Goal: Transaction & Acquisition: Purchase product/service

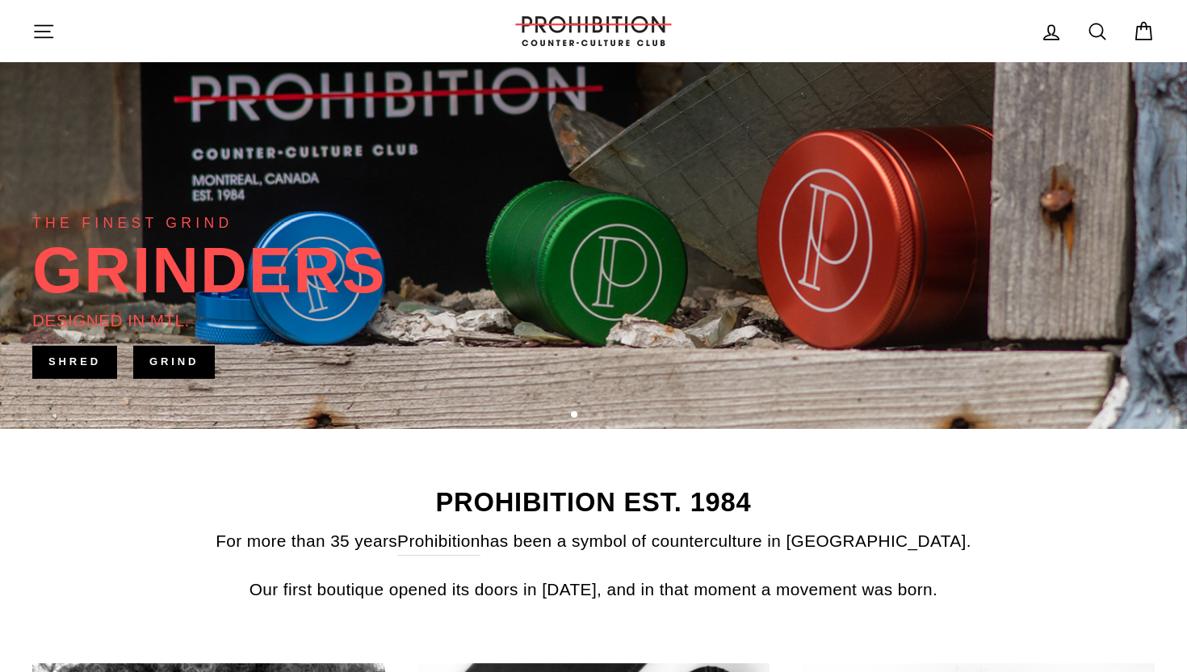
scroll to position [295, 0]
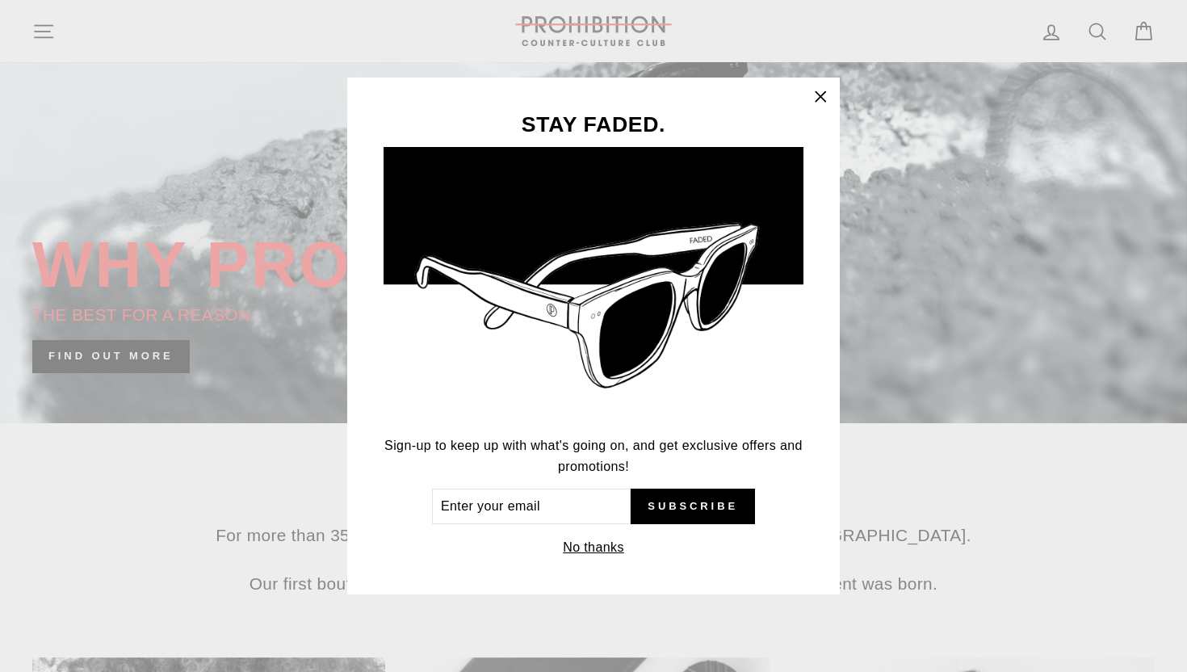
click at [818, 88] on icon "button" at bounding box center [820, 97] width 23 height 23
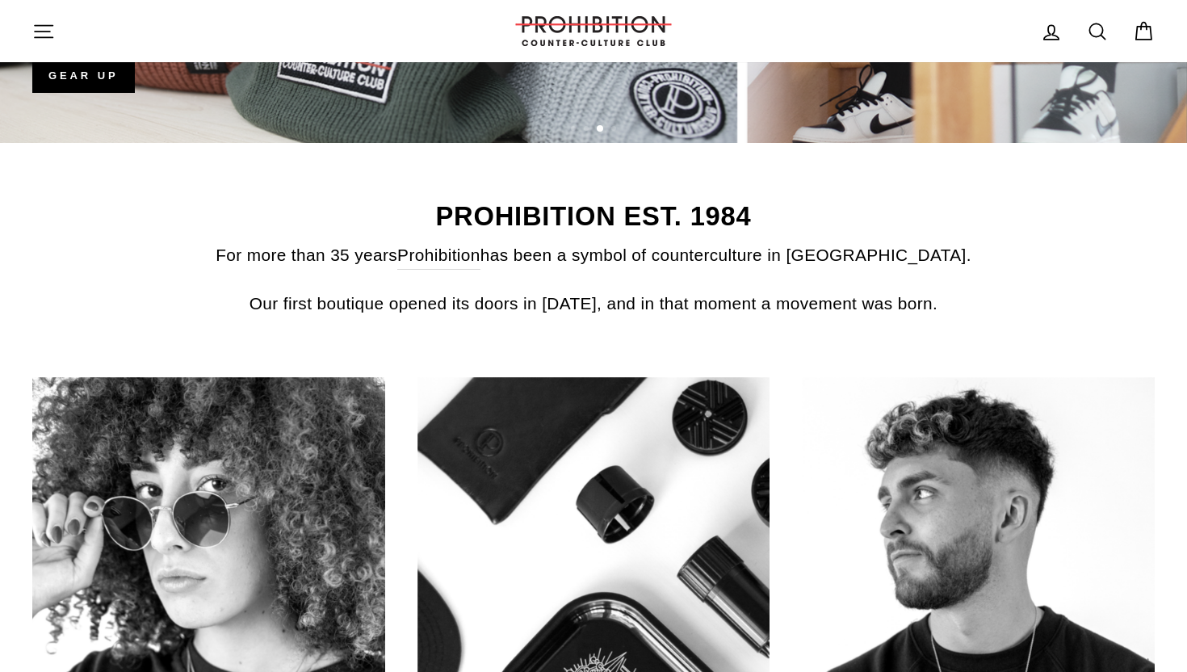
scroll to position [474, 0]
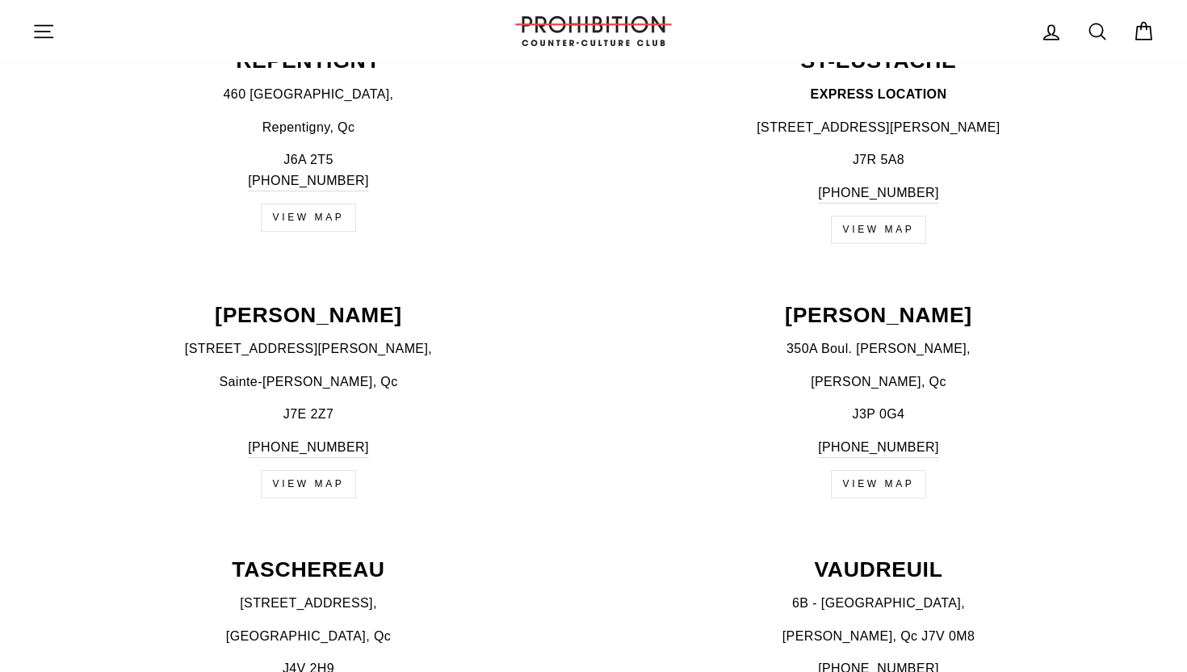
scroll to position [2267, 0]
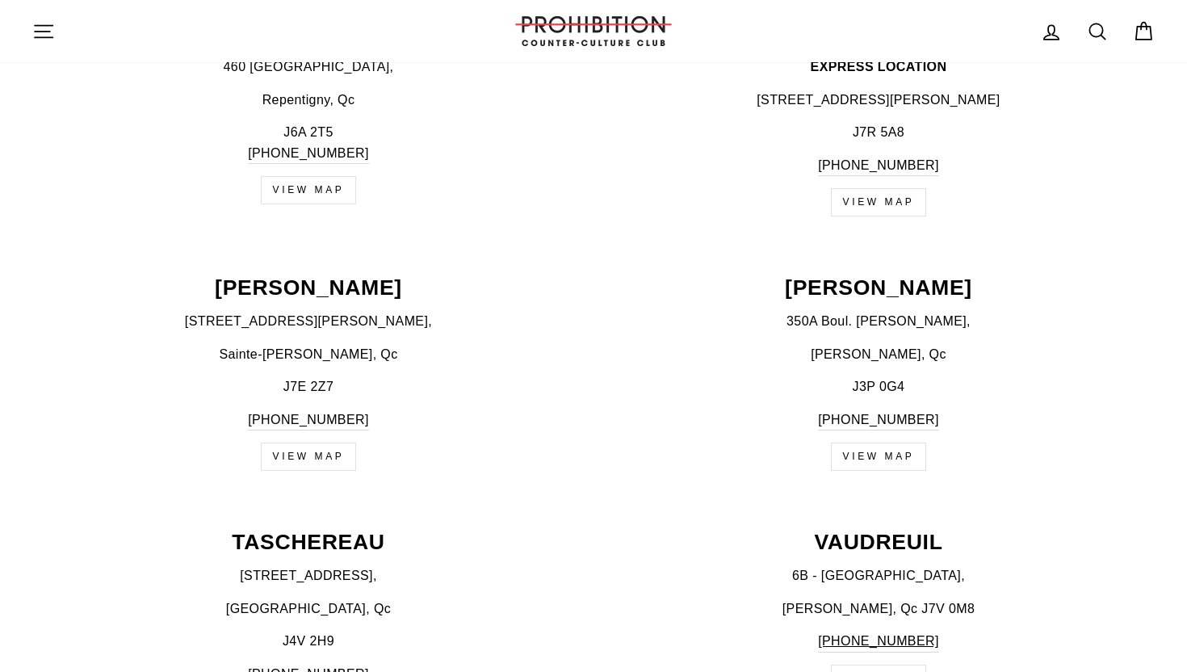
click at [336, 324] on p "95 Boulevard Curé-Labelle Local #6," at bounding box center [308, 321] width 552 height 21
click at [335, 291] on p "STE-THÉRÈSE" at bounding box center [308, 288] width 552 height 22
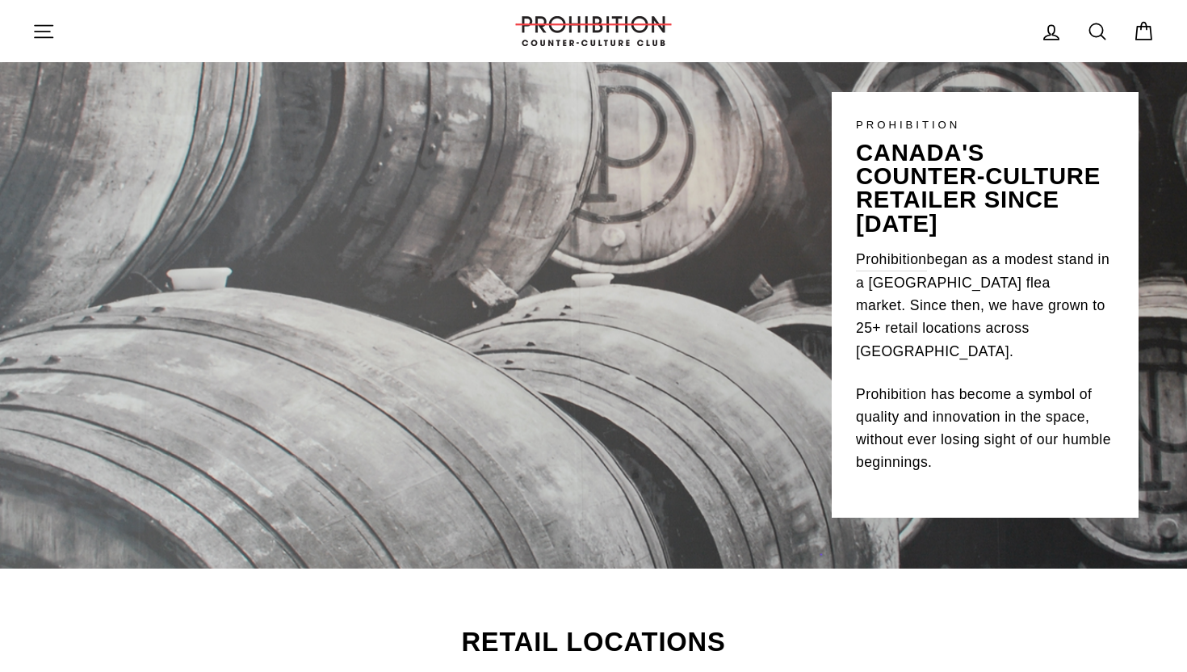
scroll to position [0, 0]
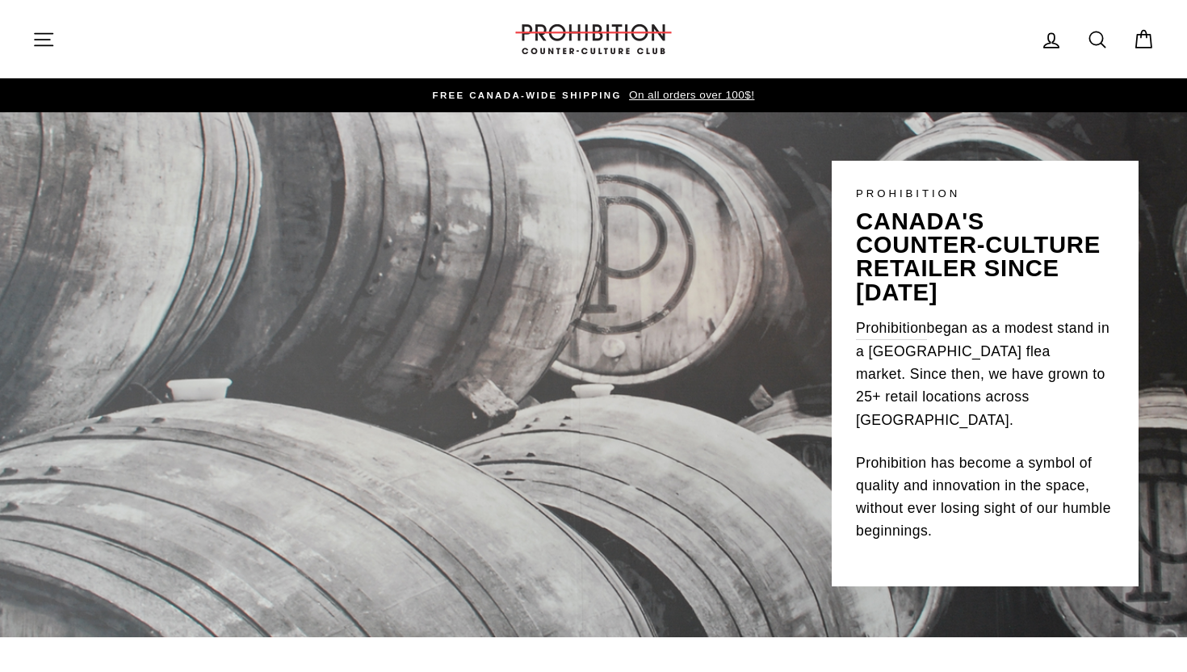
click at [40, 36] on icon "button" at bounding box center [43, 39] width 23 height 23
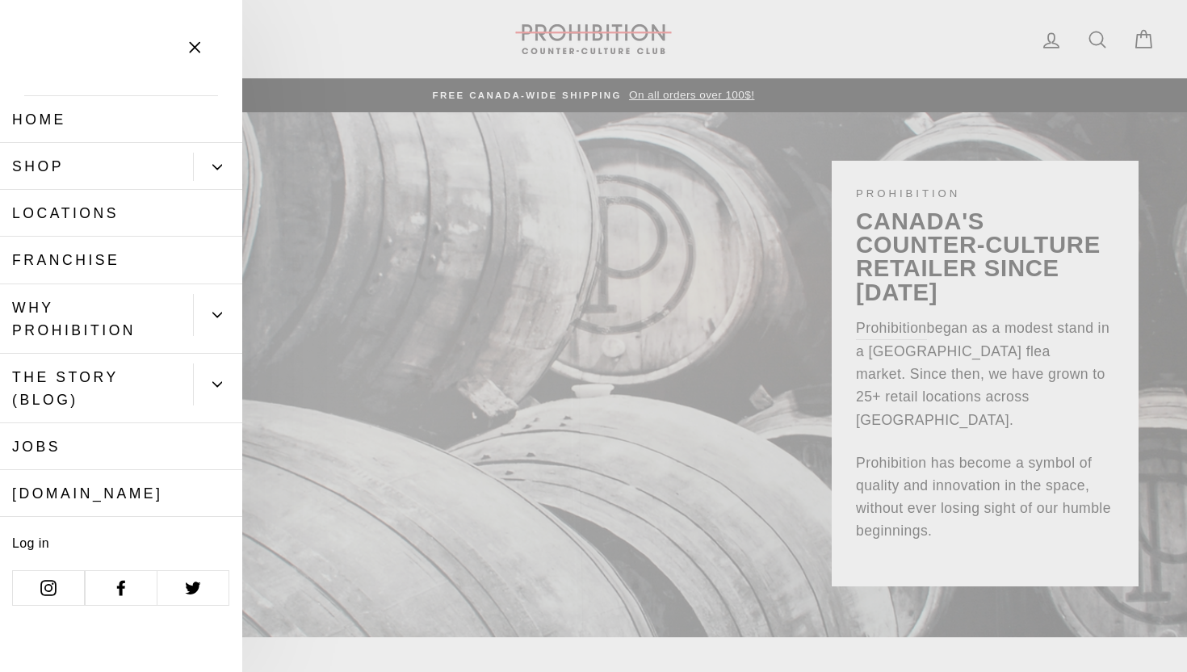
click at [77, 159] on link "Shop" at bounding box center [96, 166] width 193 height 47
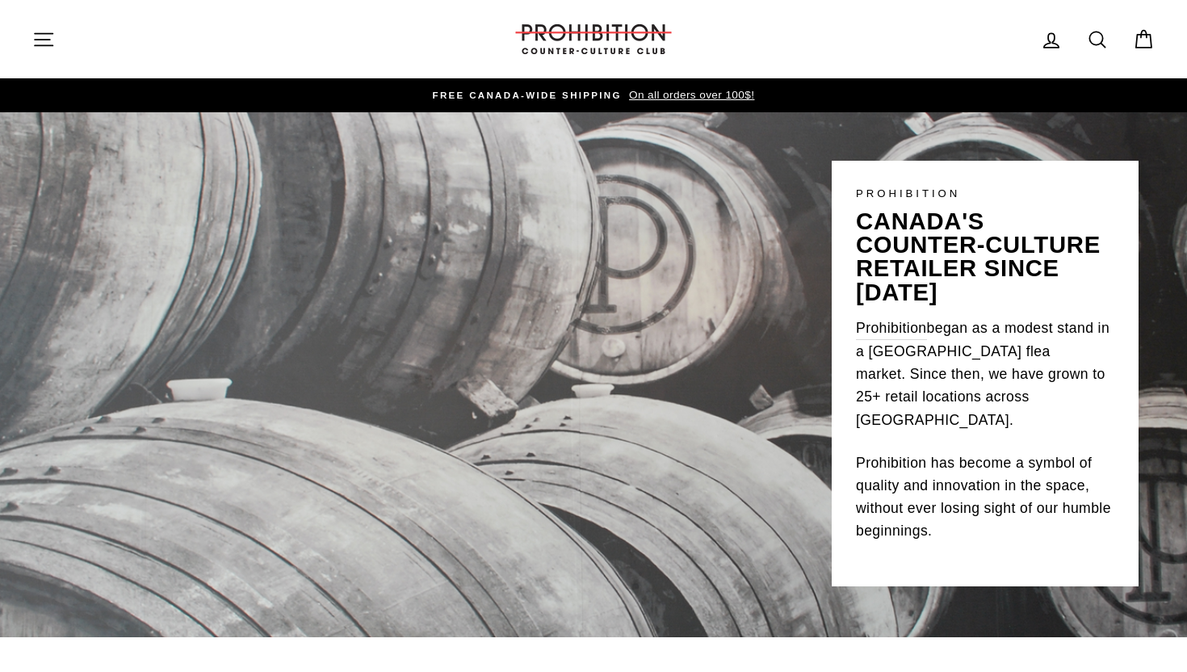
click at [47, 35] on icon "button" at bounding box center [43, 39] width 23 height 23
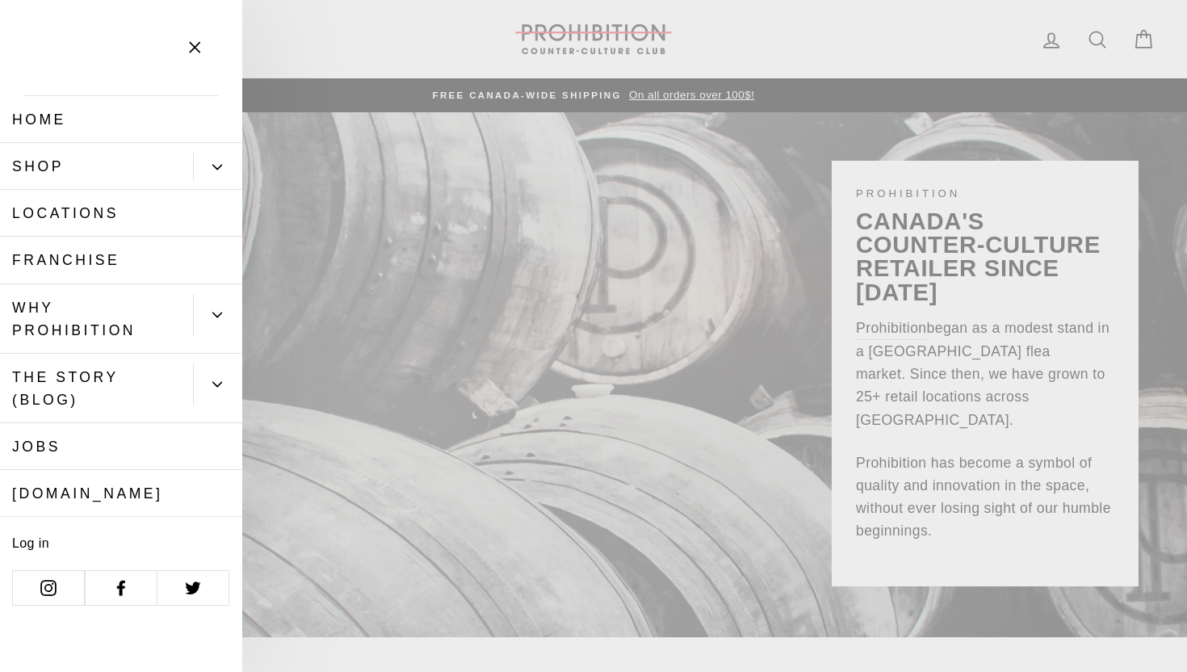
click at [62, 119] on link "Home" at bounding box center [121, 119] width 242 height 47
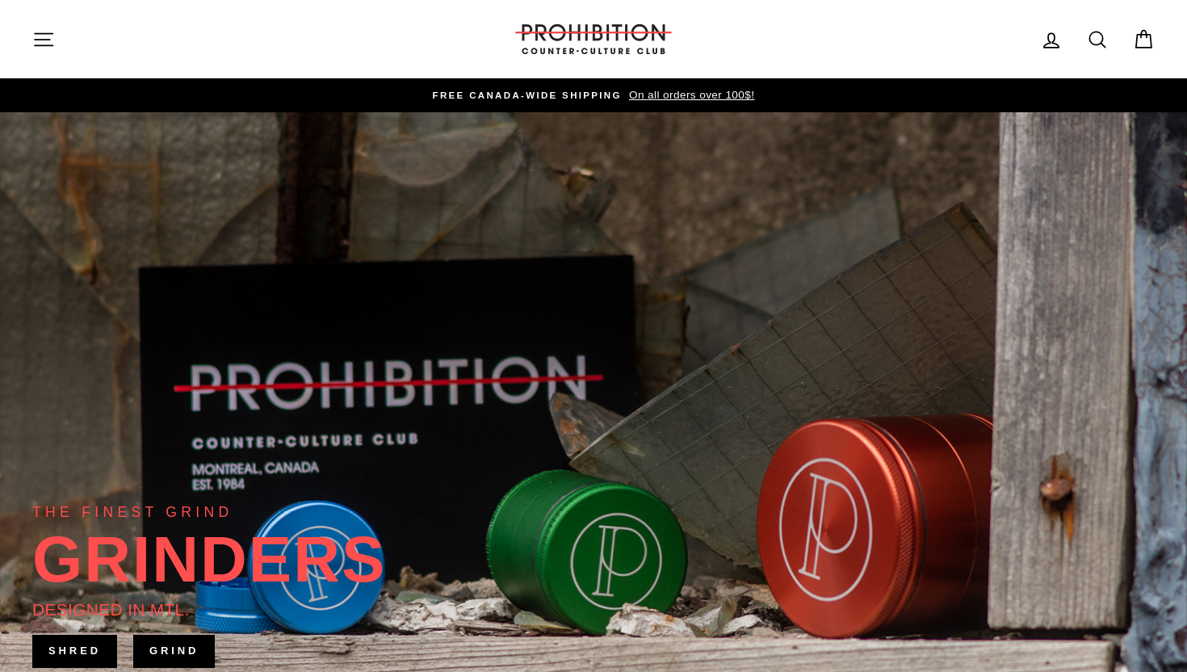
click at [19, 45] on div "Site navigation PROHIBITION COUNTER-CULTURE CLUB Log in Search Cart" at bounding box center [593, 39] width 1187 height 46
click at [39, 23] on button "Site navigation" at bounding box center [44, 39] width 42 height 35
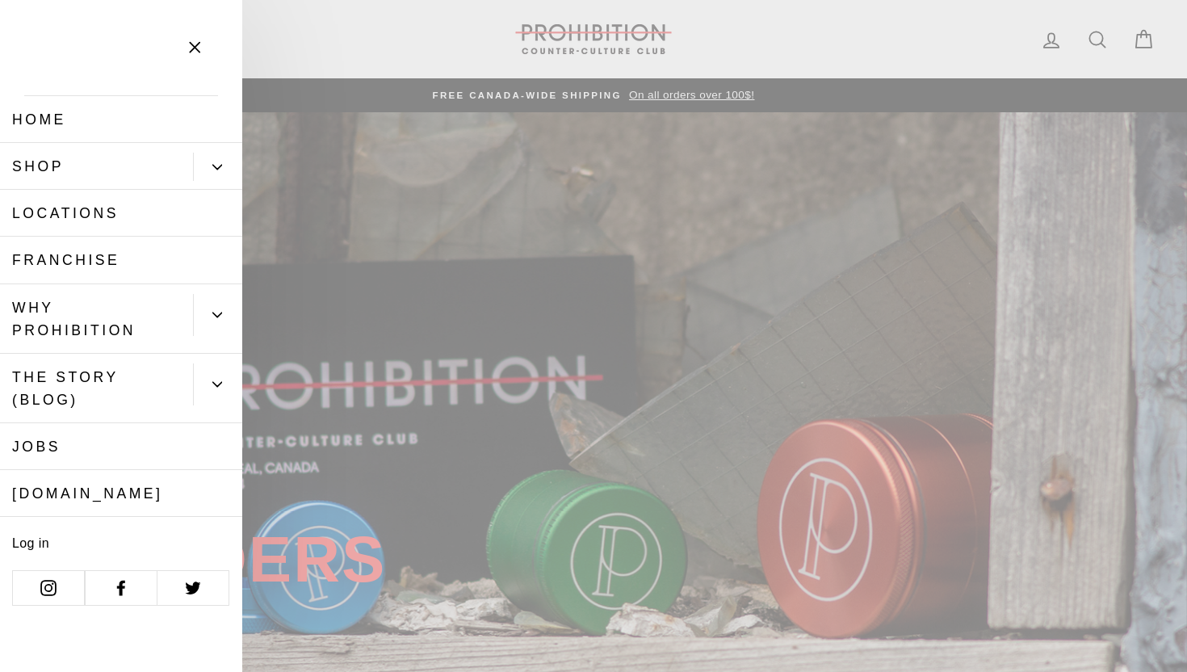
click at [81, 158] on link "Shop" at bounding box center [96, 166] width 193 height 47
